Goal: Task Accomplishment & Management: Manage account settings

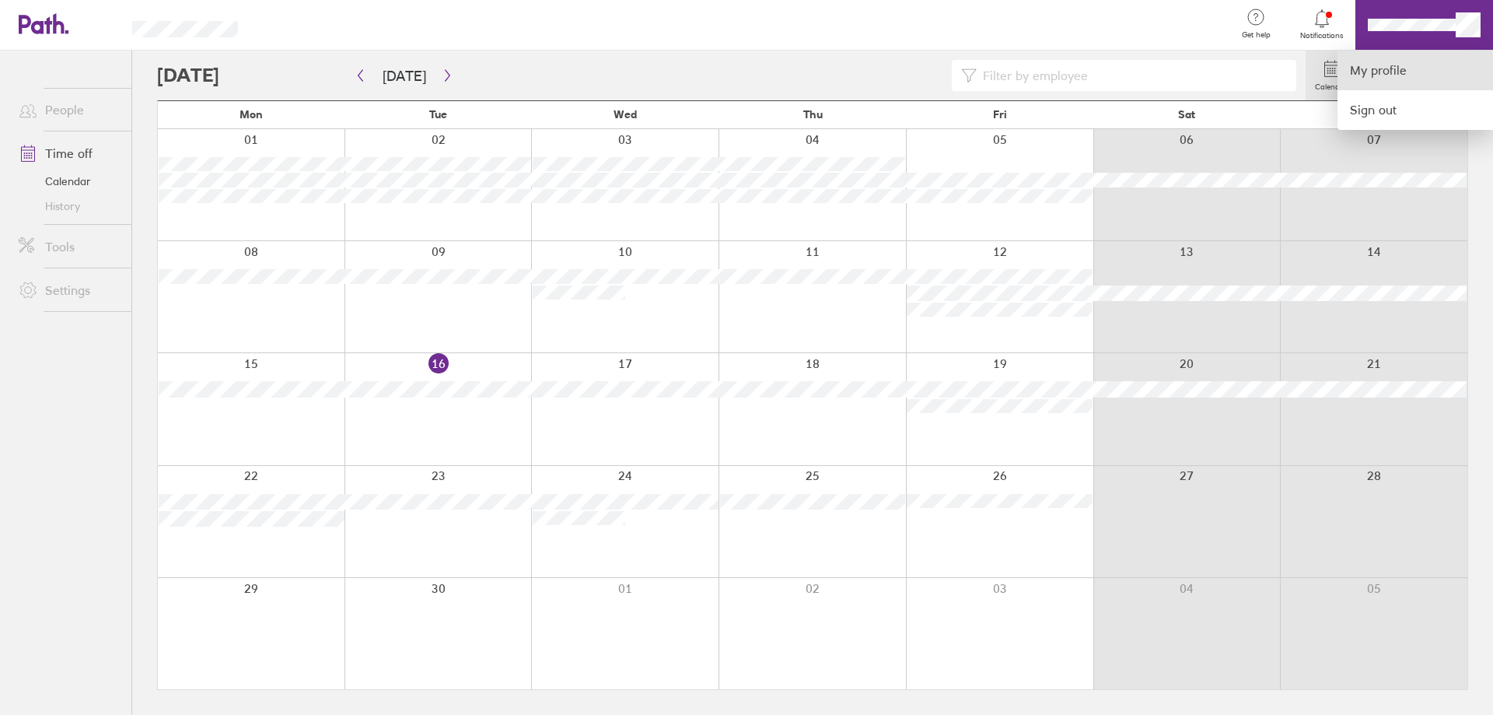
click at [1403, 70] on link "My profile" at bounding box center [1414, 71] width 155 height 40
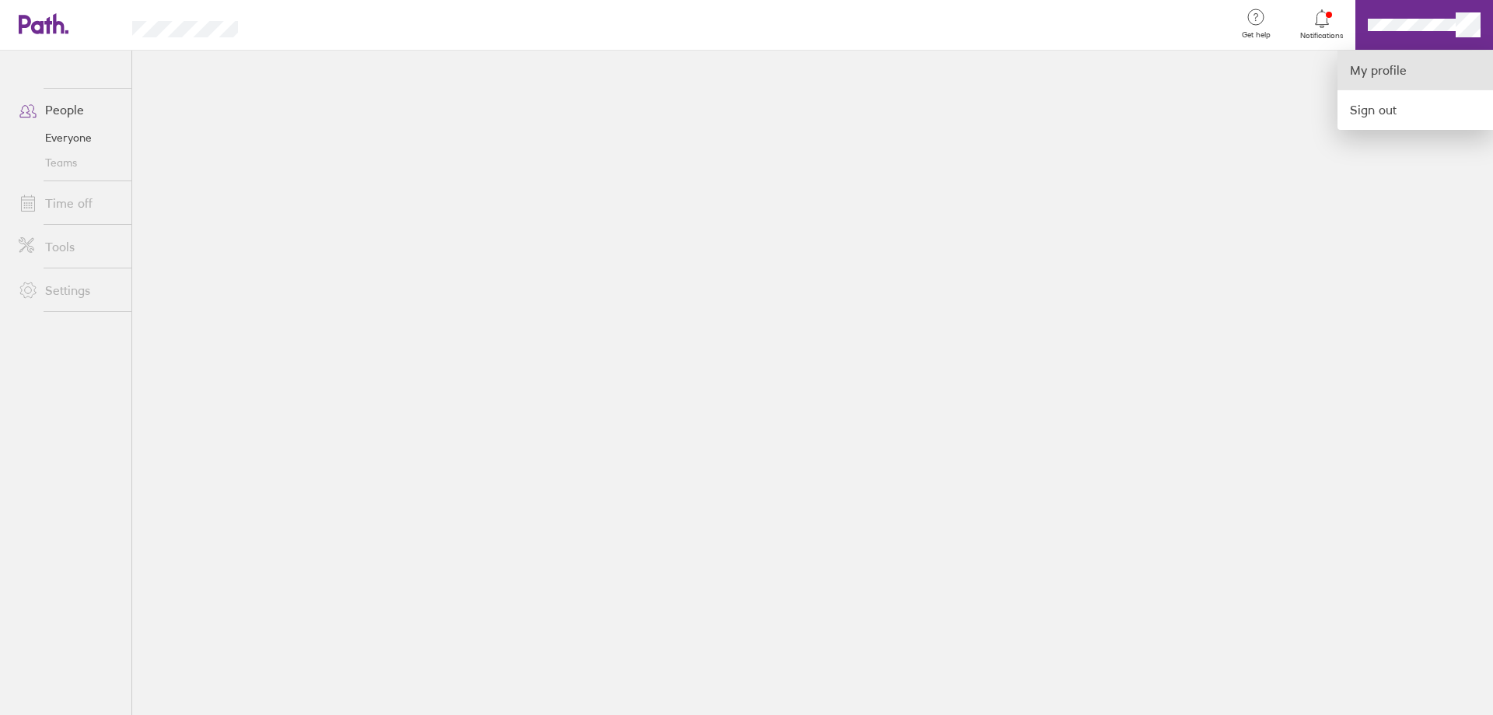
click at [1381, 69] on link "My profile" at bounding box center [1414, 71] width 155 height 40
click at [1374, 62] on link "My profile" at bounding box center [1414, 71] width 155 height 40
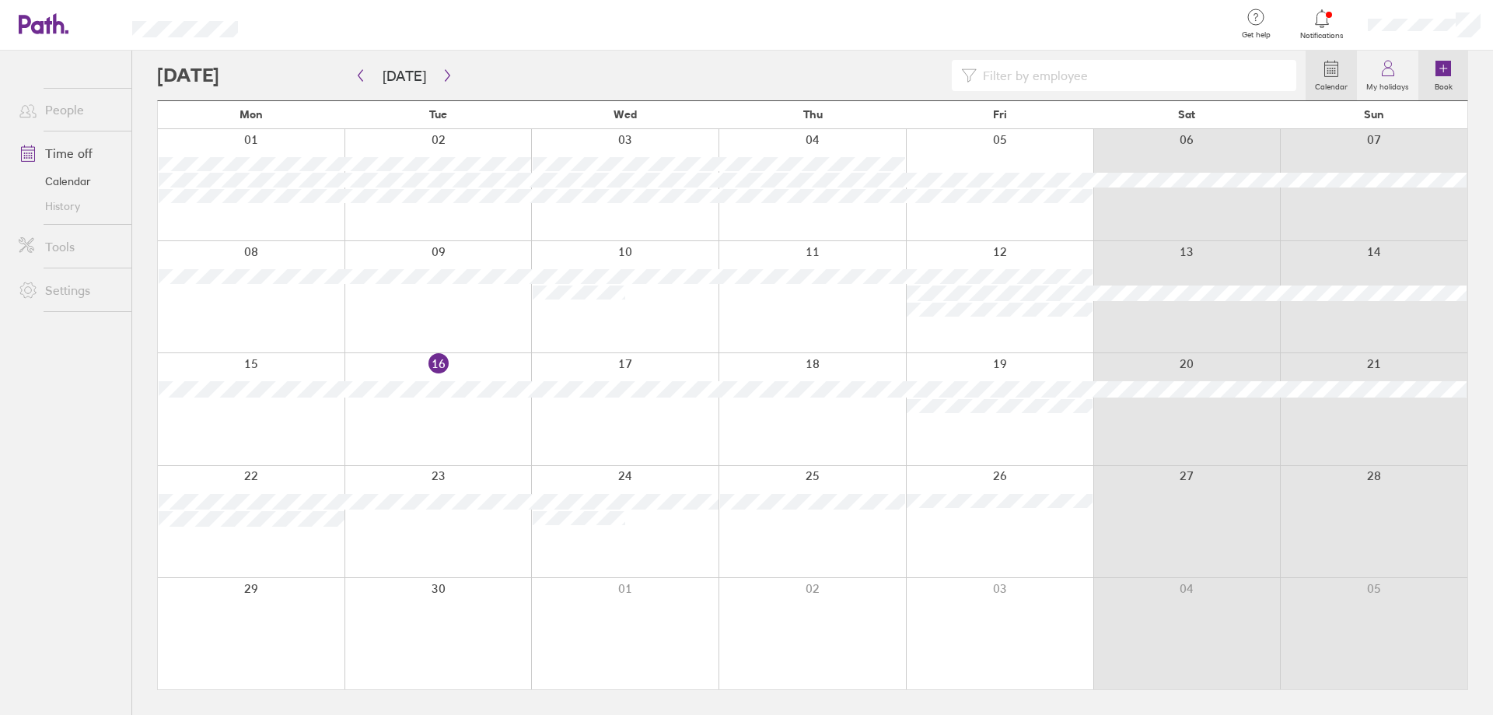
click at [1432, 79] on label "Book" at bounding box center [1443, 85] width 37 height 14
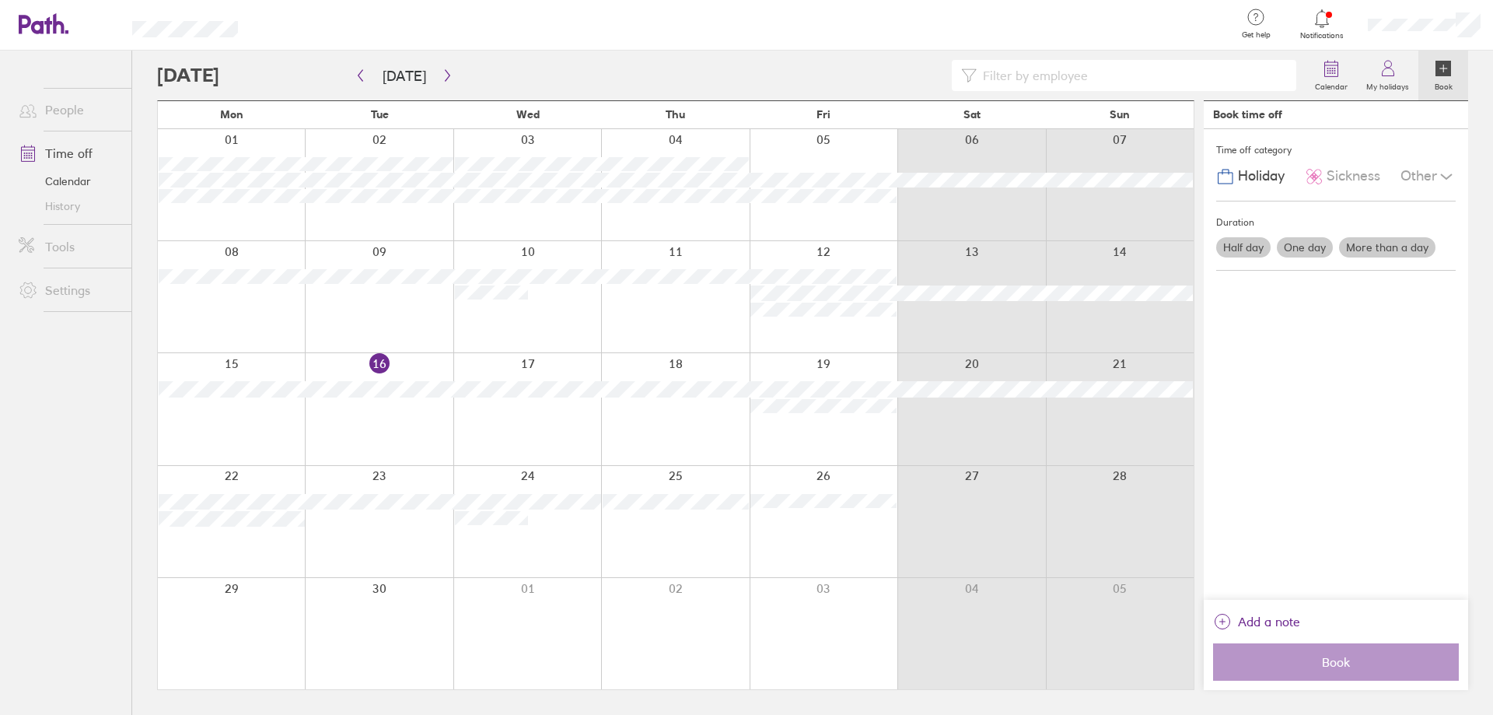
click at [1432, 79] on label "Book" at bounding box center [1443, 85] width 37 height 14
click at [1386, 78] on icon at bounding box center [1387, 68] width 19 height 19
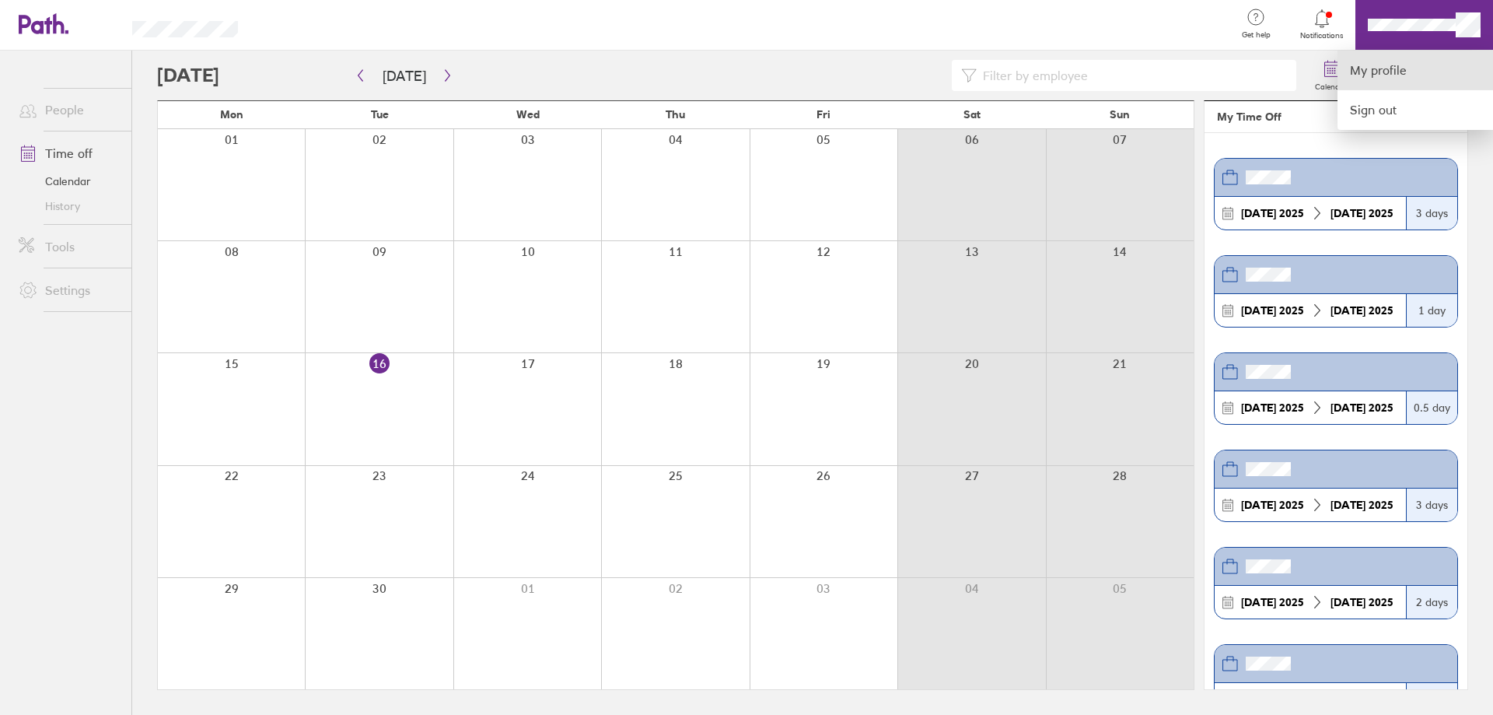
click at [1413, 68] on link "My profile" at bounding box center [1414, 71] width 155 height 40
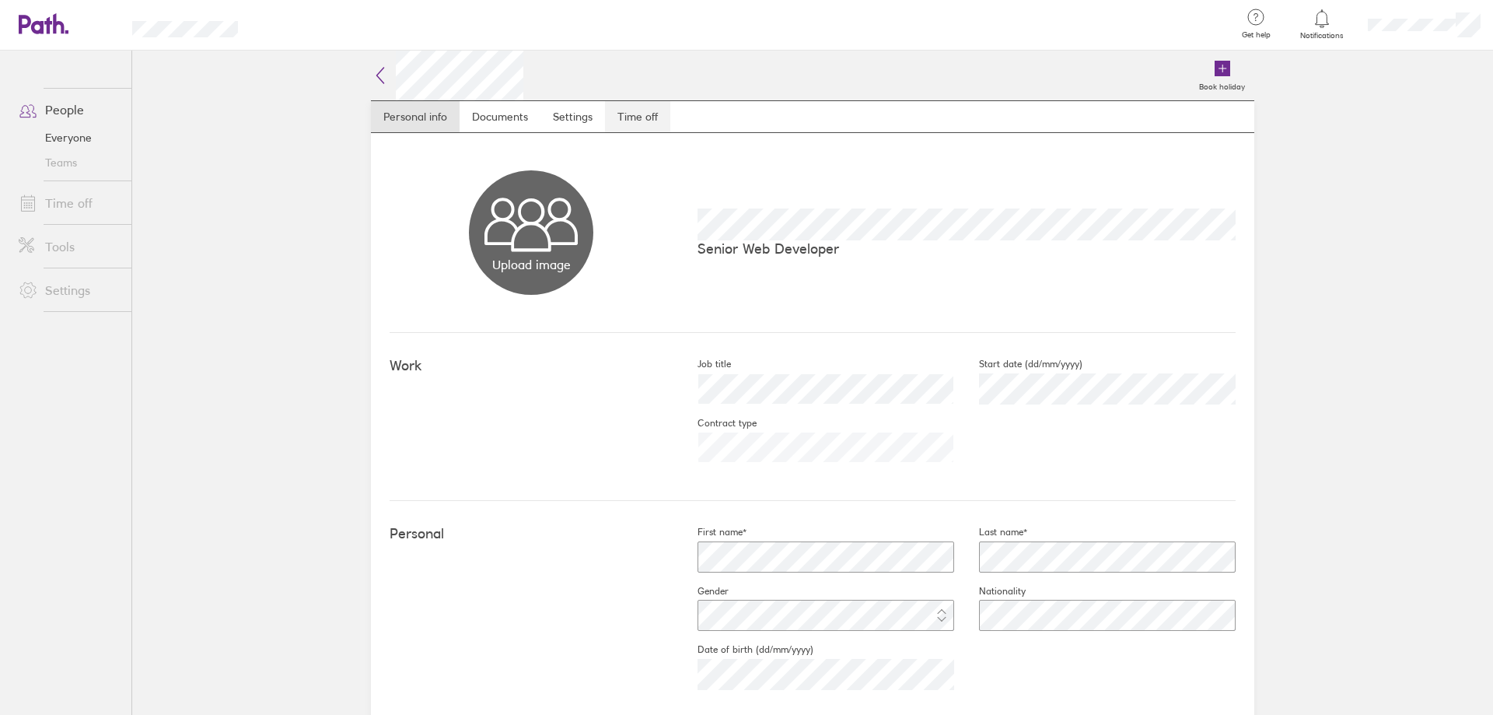
click at [632, 126] on link "Time off" at bounding box center [637, 116] width 65 height 31
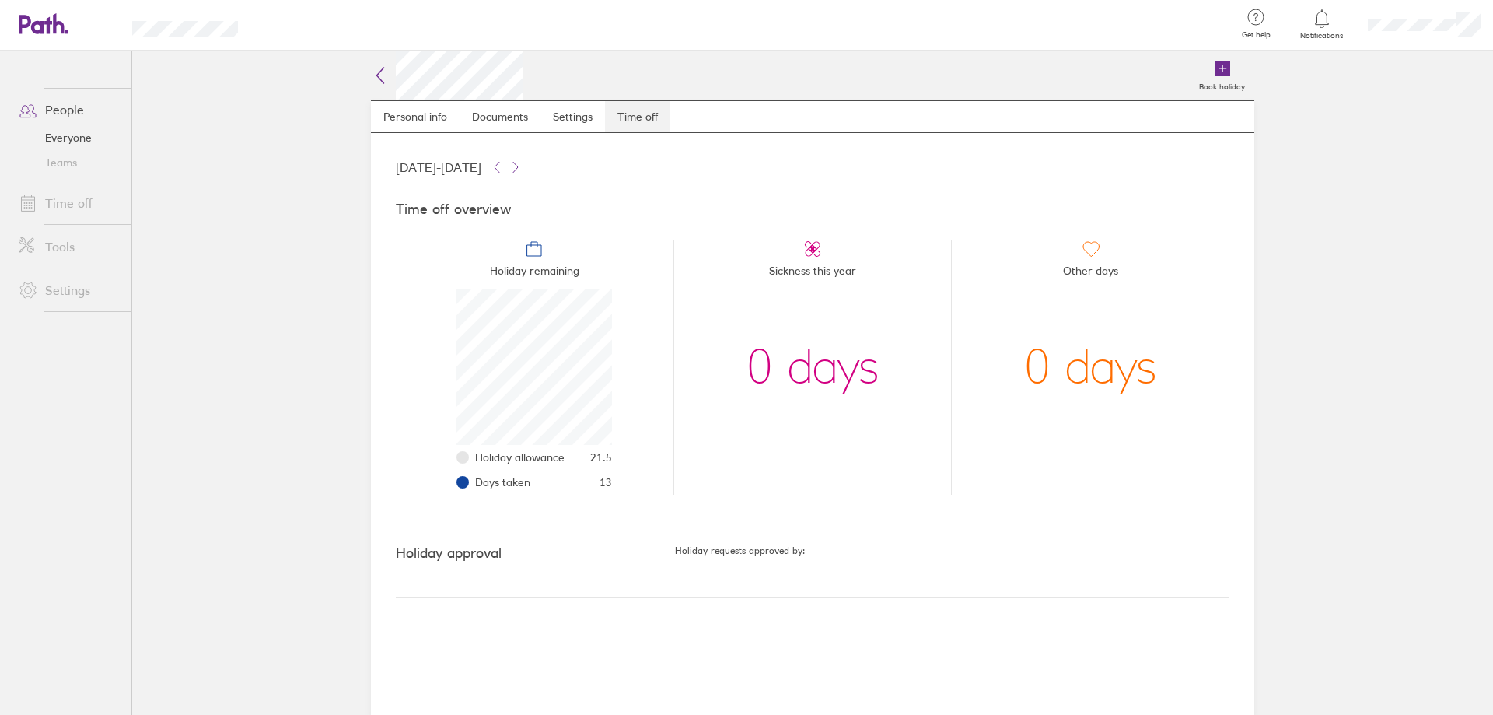
scroll to position [155, 155]
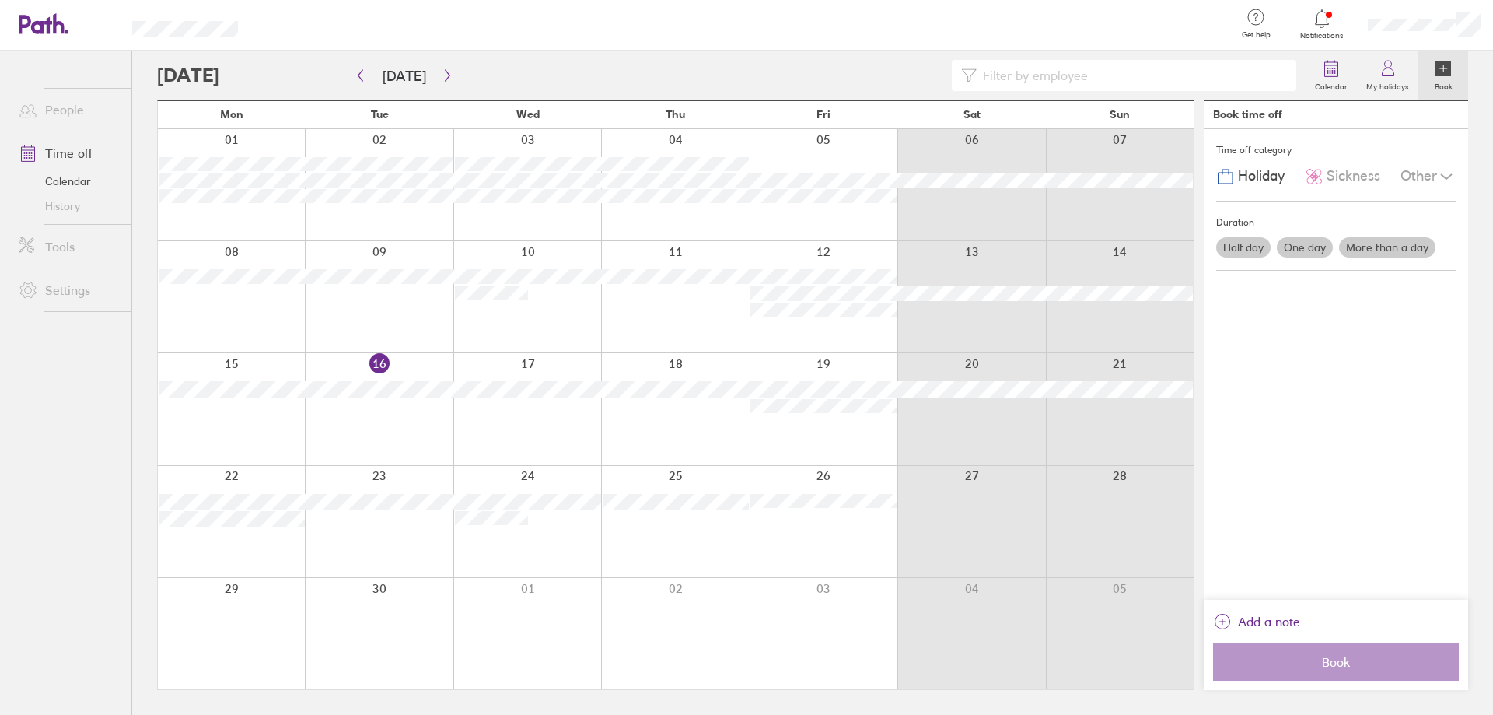
click at [1313, 246] on label "One day" at bounding box center [1305, 247] width 56 height 20
click at [0, 0] on input "One day" at bounding box center [0, 0] width 0 height 0
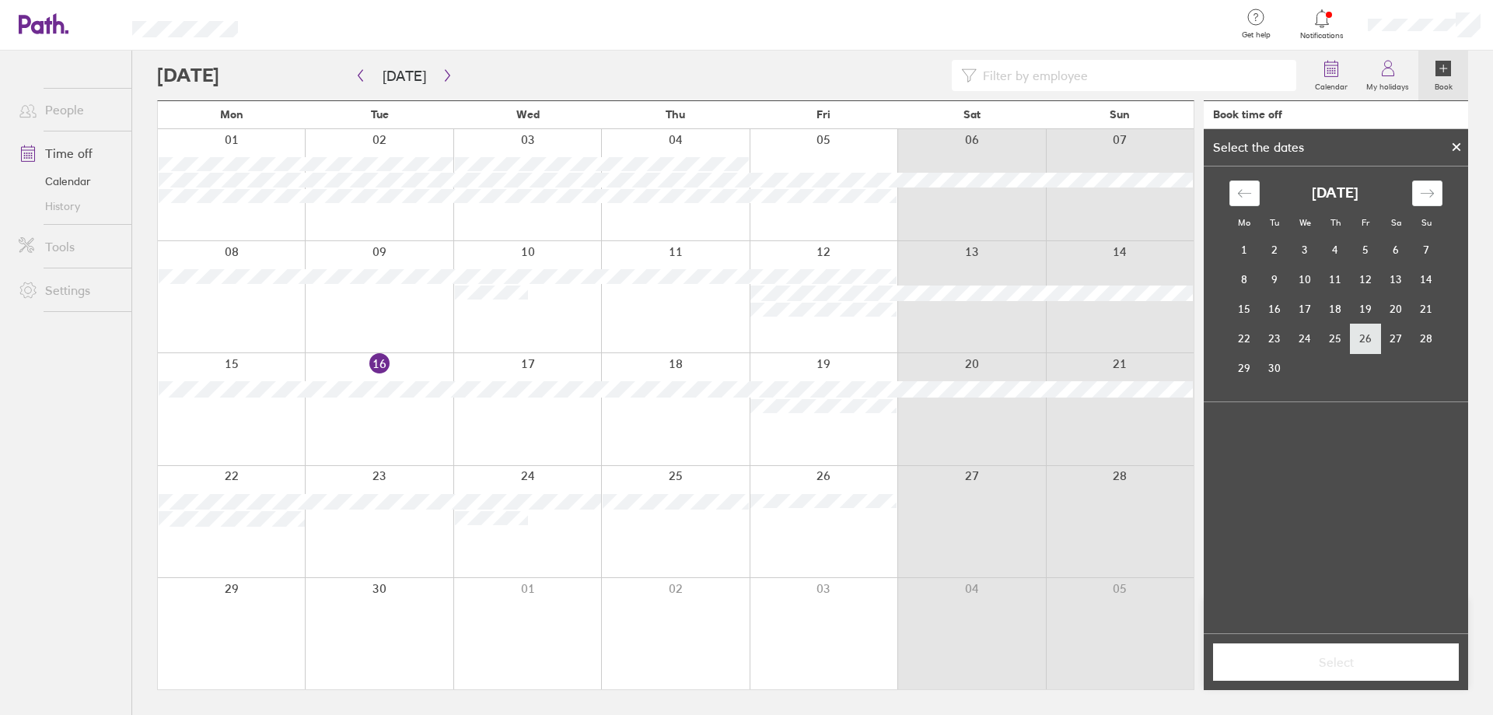
click at [1365, 337] on td "26" at bounding box center [1366, 338] width 30 height 30
click at [1342, 658] on span "Select" at bounding box center [1336, 662] width 224 height 14
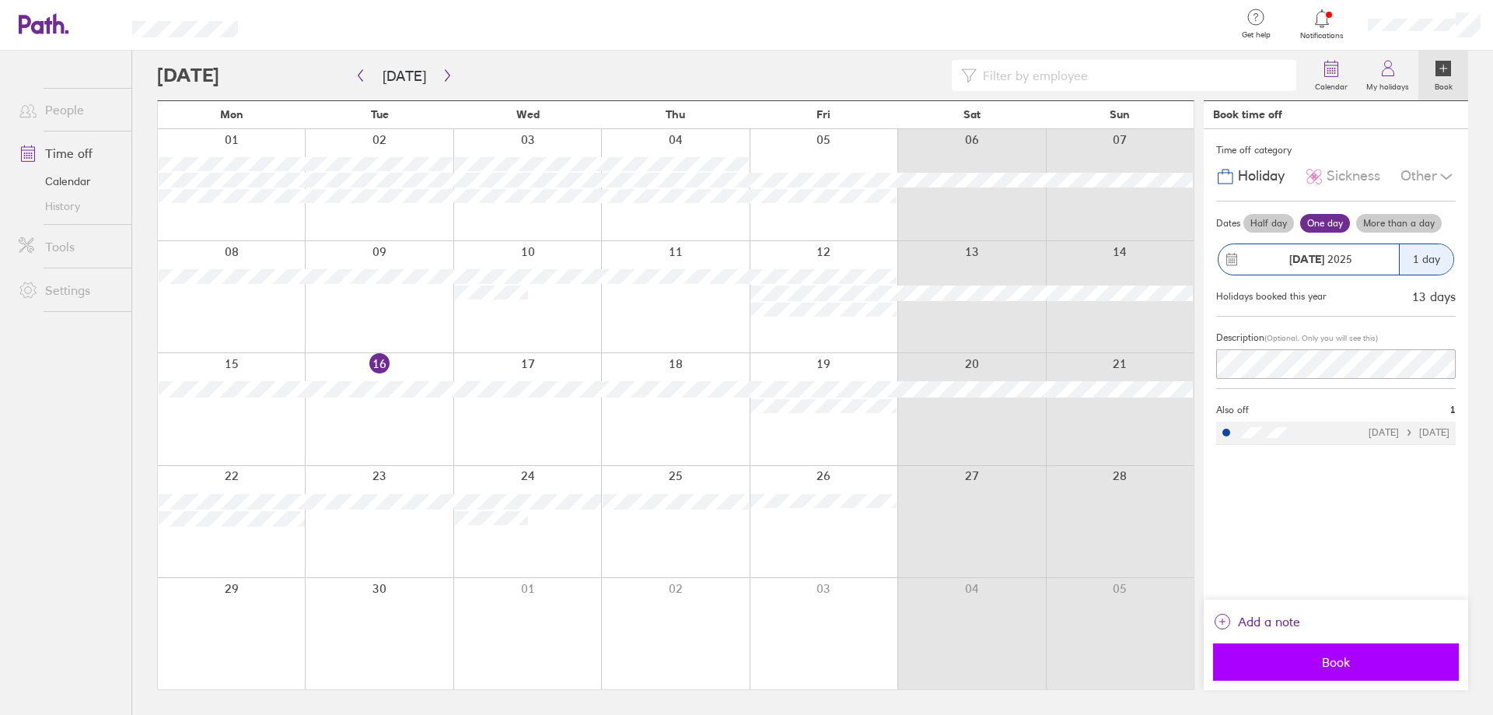
click at [1359, 659] on span "Book" at bounding box center [1336, 662] width 224 height 14
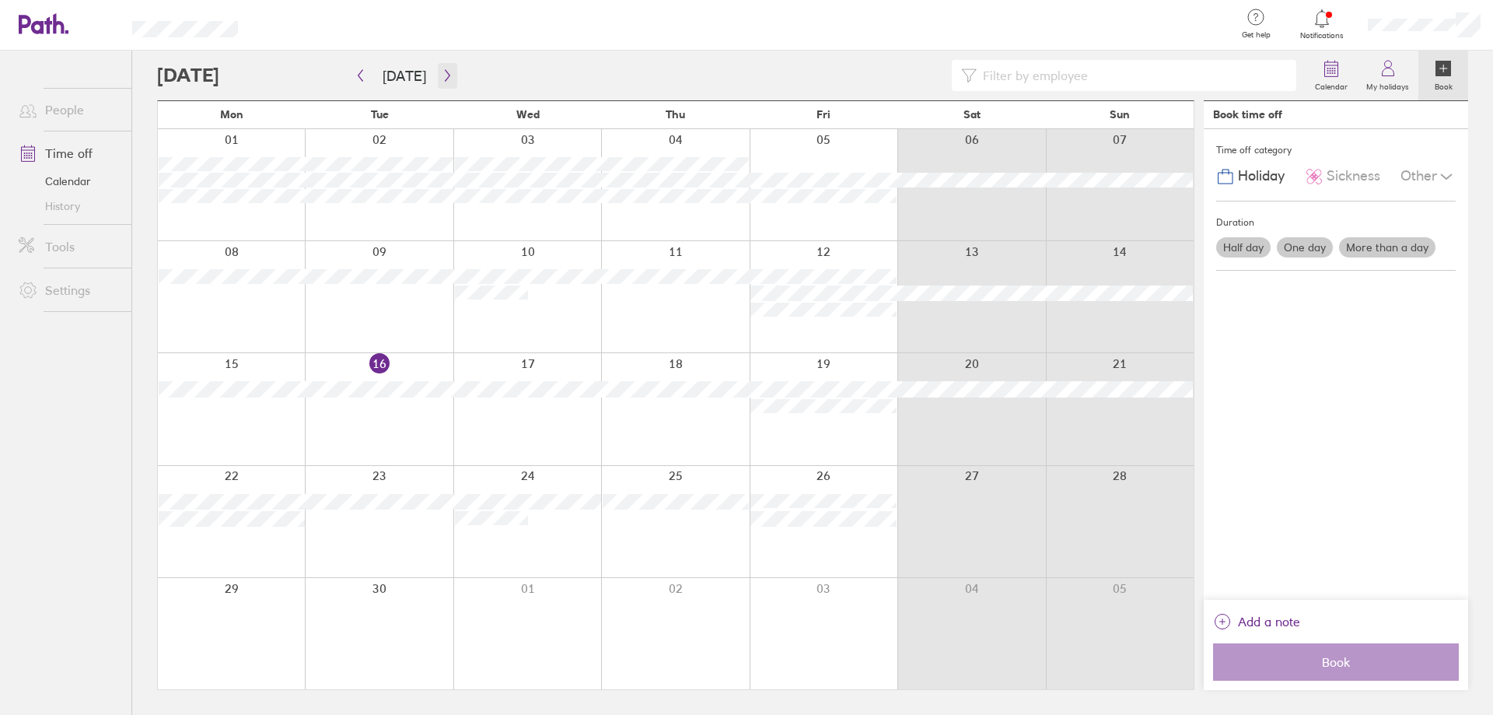
click at [447, 73] on icon "button" at bounding box center [448, 75] width 12 height 12
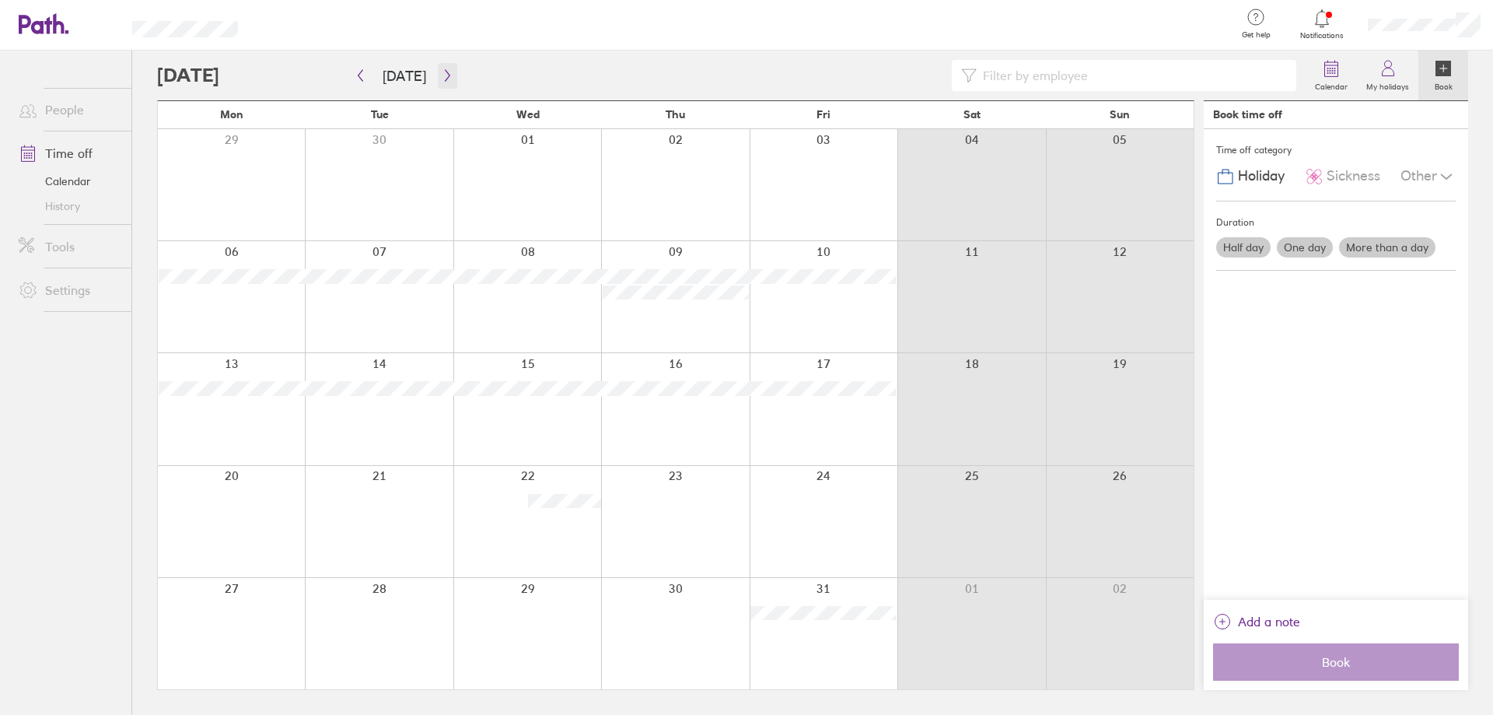
click at [446, 79] on icon "button" at bounding box center [448, 75] width 12 height 12
click at [445, 78] on icon "button" at bounding box center [448, 75] width 12 height 12
click at [359, 74] on icon "button" at bounding box center [360, 76] width 5 height 12
click at [366, 82] on button "button" at bounding box center [360, 76] width 19 height 26
click at [1299, 252] on label "One day" at bounding box center [1305, 247] width 56 height 20
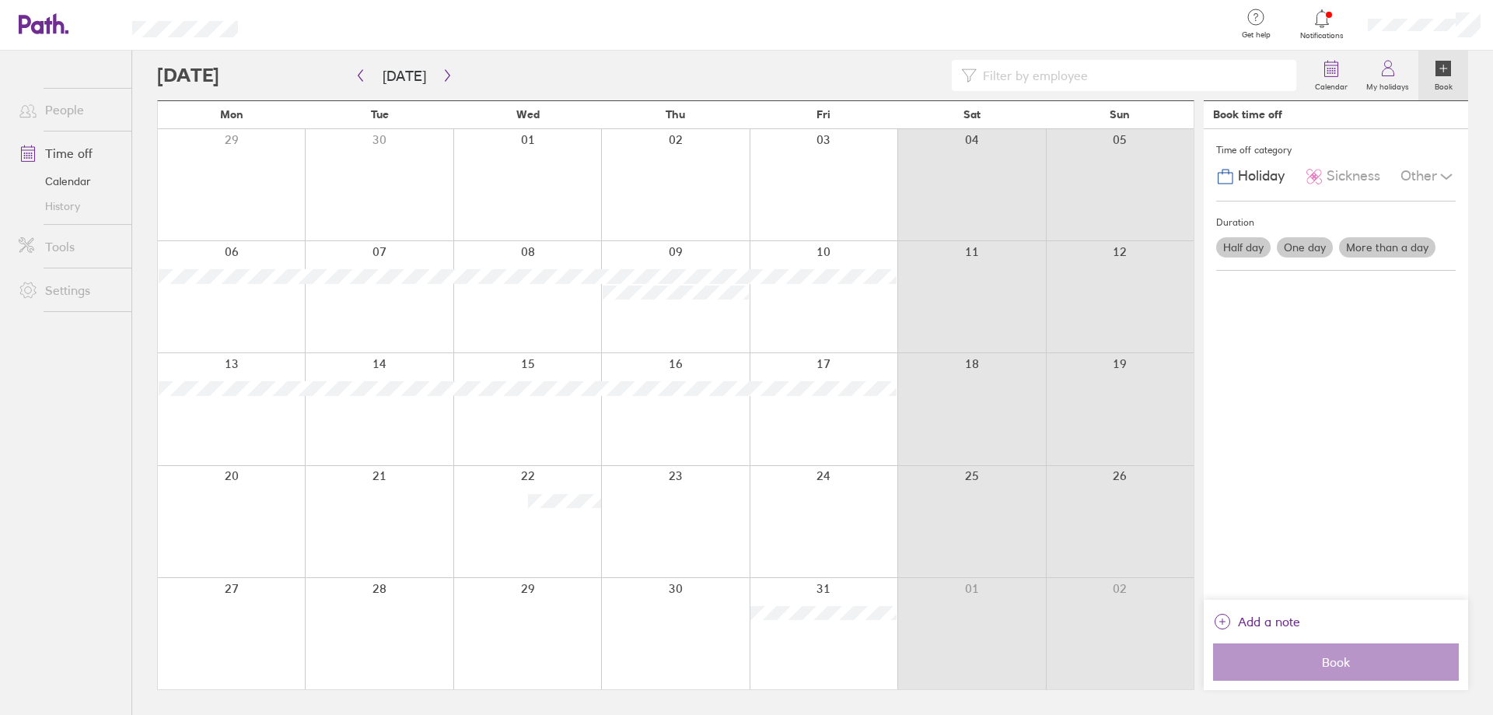
click at [0, 0] on input "One day" at bounding box center [0, 0] width 0 height 0
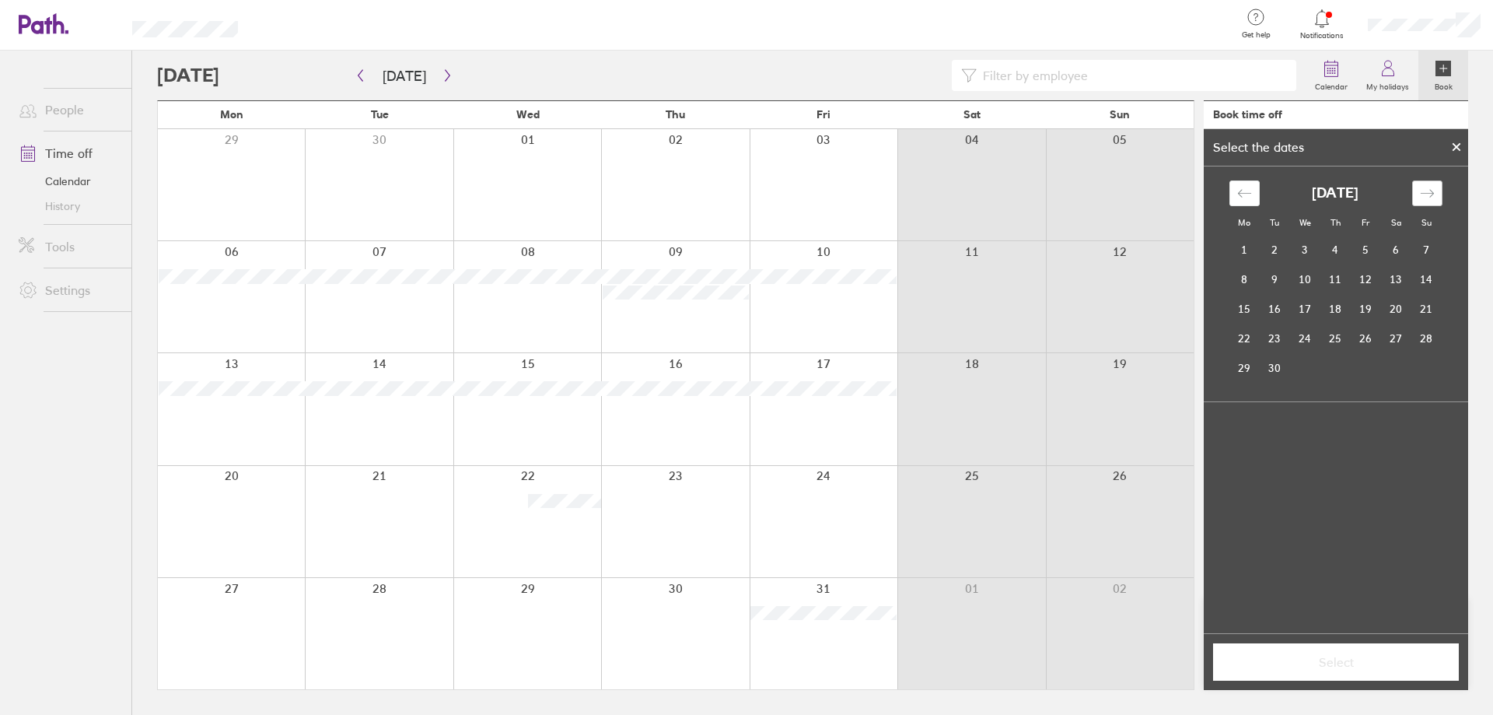
click at [1419, 192] on div "Move forward to switch to the next month." at bounding box center [1427, 193] width 30 height 26
click at [1310, 248] on td "1" at bounding box center [1305, 251] width 30 height 30
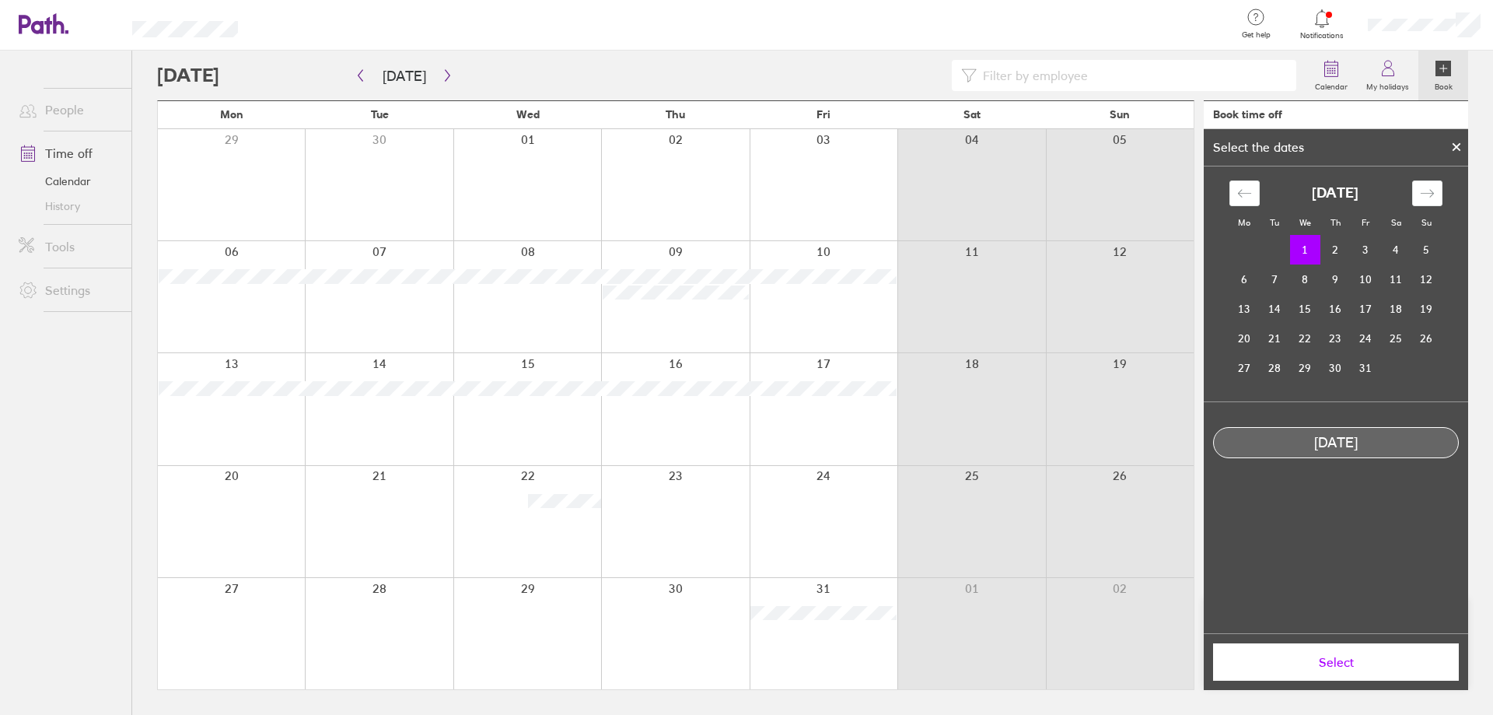
click at [1336, 656] on span "Select" at bounding box center [1336, 662] width 224 height 14
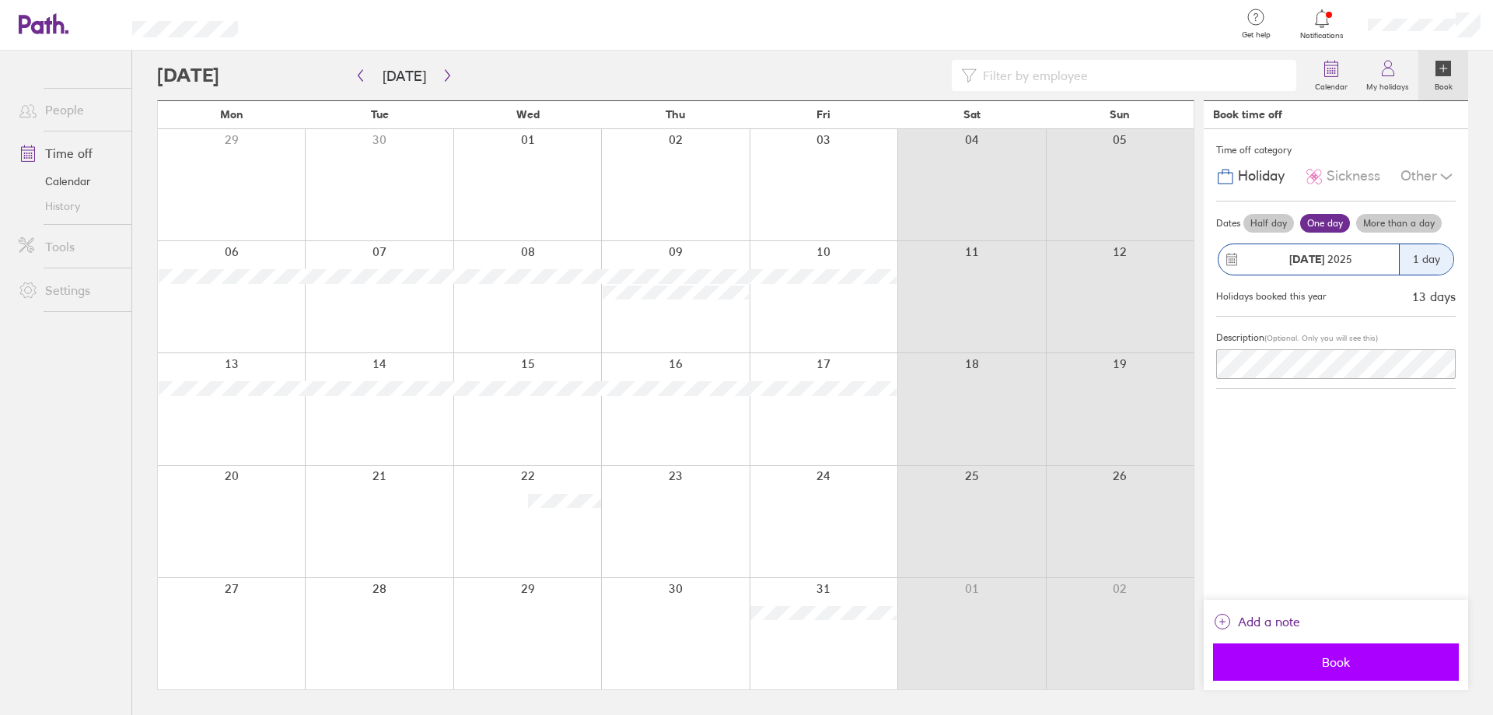
click at [1343, 665] on span "Book" at bounding box center [1336, 662] width 224 height 14
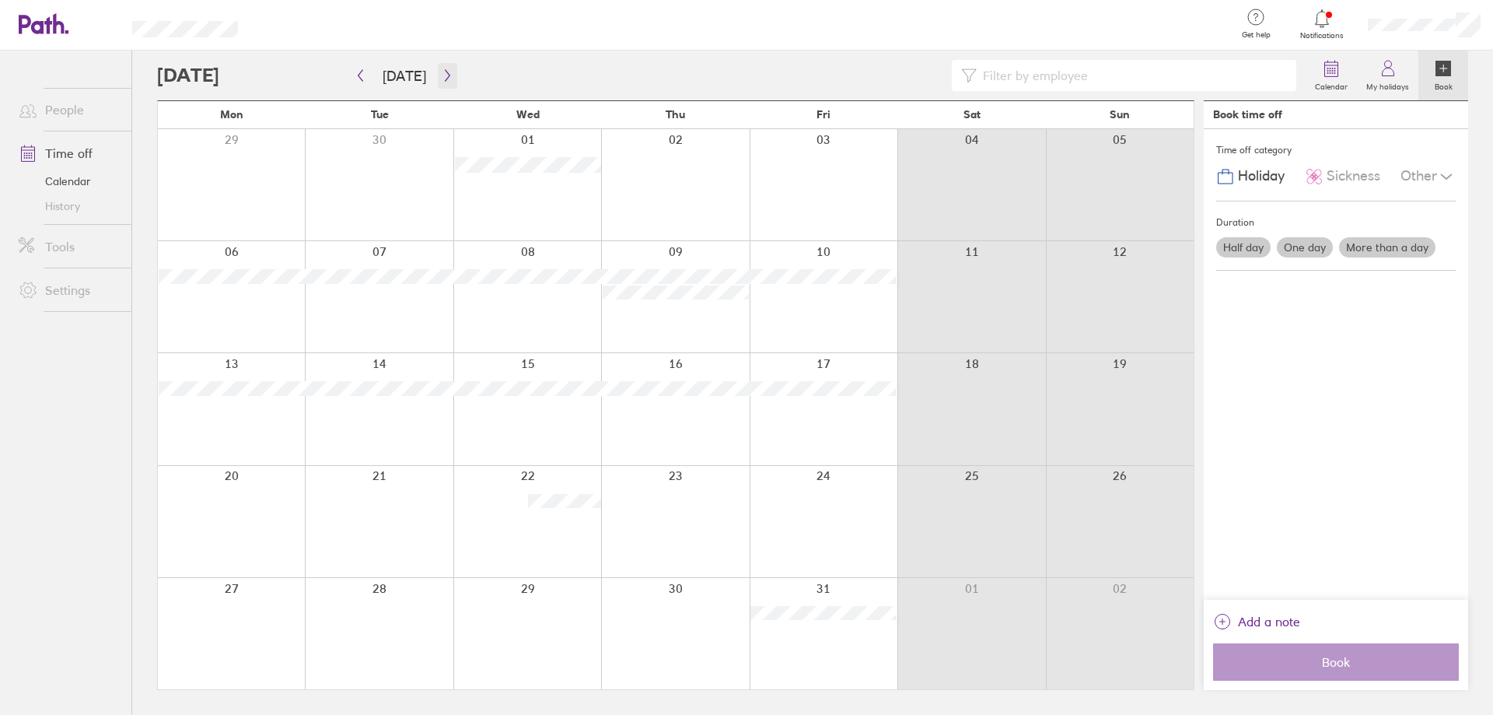
click at [446, 70] on icon "button" at bounding box center [448, 75] width 12 height 12
click at [869, 592] on div at bounding box center [824, 633] width 148 height 111
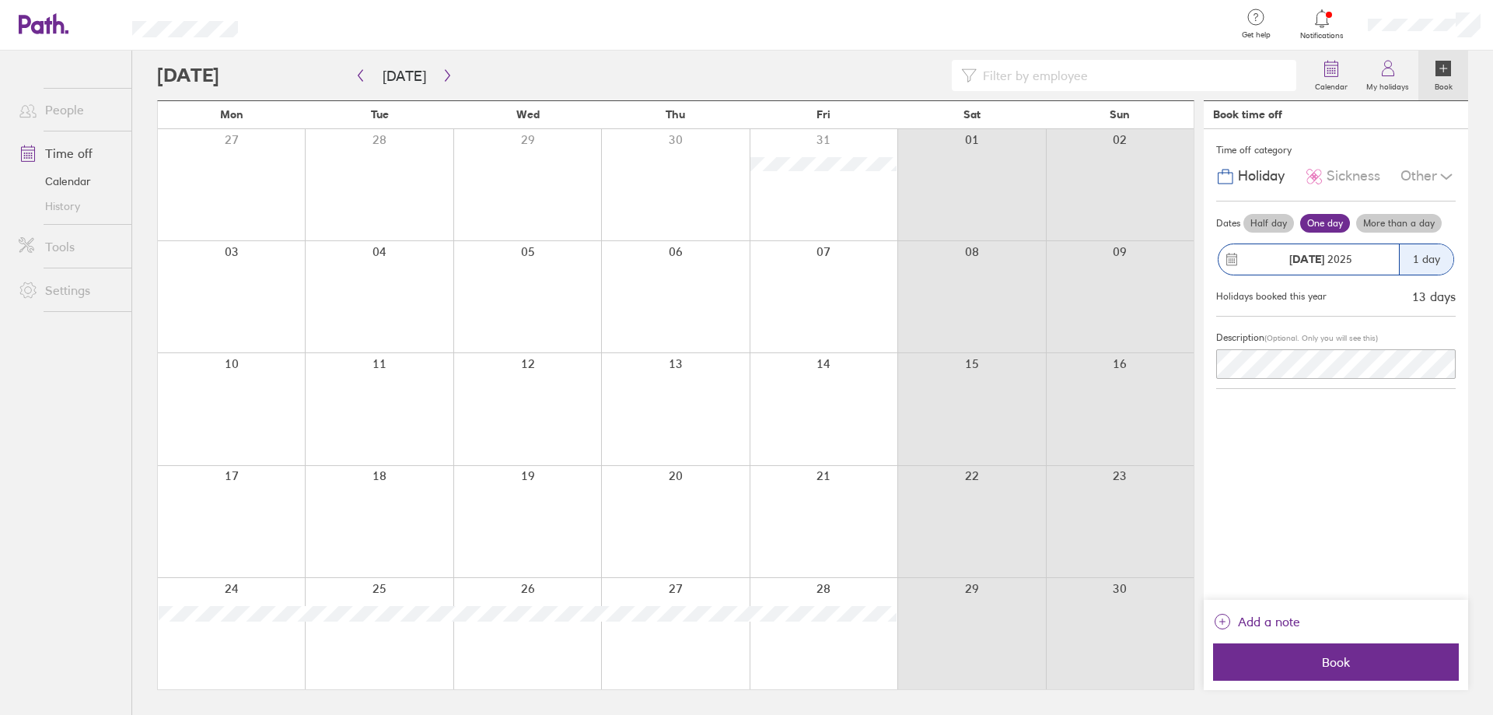
click at [1385, 226] on label "More than a day" at bounding box center [1399, 223] width 86 height 19
click at [0, 0] on input "More than a day" at bounding box center [0, 0] width 0 height 0
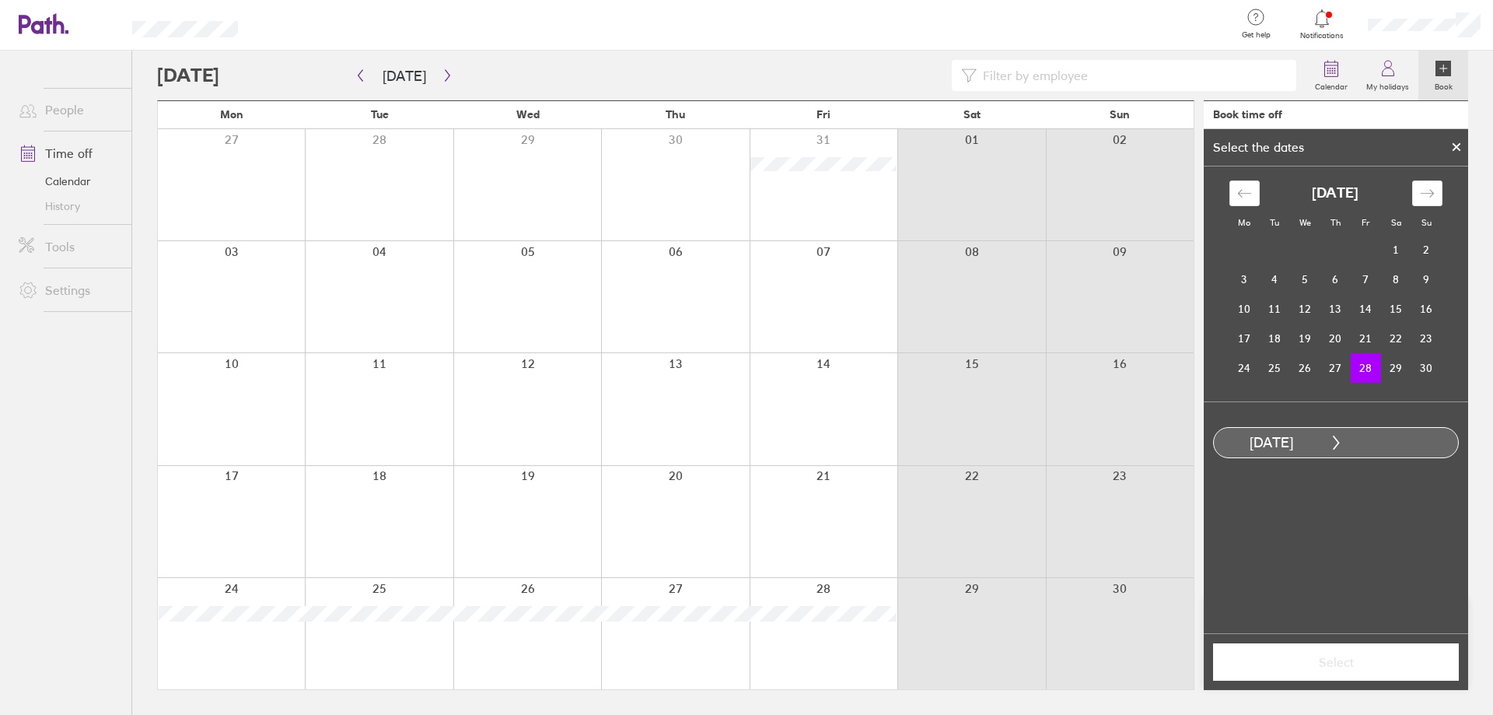
click at [1366, 369] on td "28" at bounding box center [1366, 368] width 30 height 30
click at [1437, 190] on div "Move forward to switch to the next month." at bounding box center [1427, 193] width 30 height 26
click at [1246, 246] on td "1" at bounding box center [1244, 250] width 30 height 30
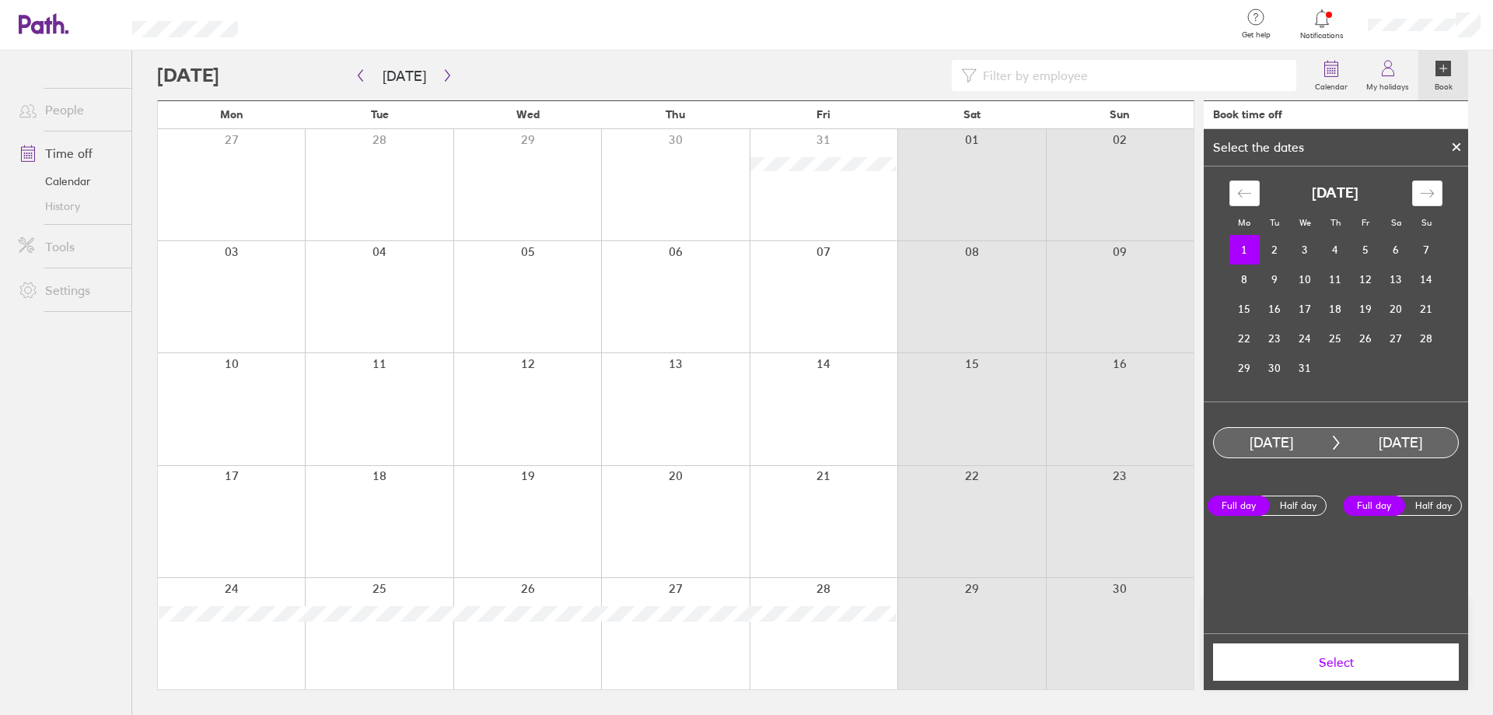
click at [1343, 658] on span "Select" at bounding box center [1336, 662] width 224 height 14
